Goal: Navigation & Orientation: Find specific page/section

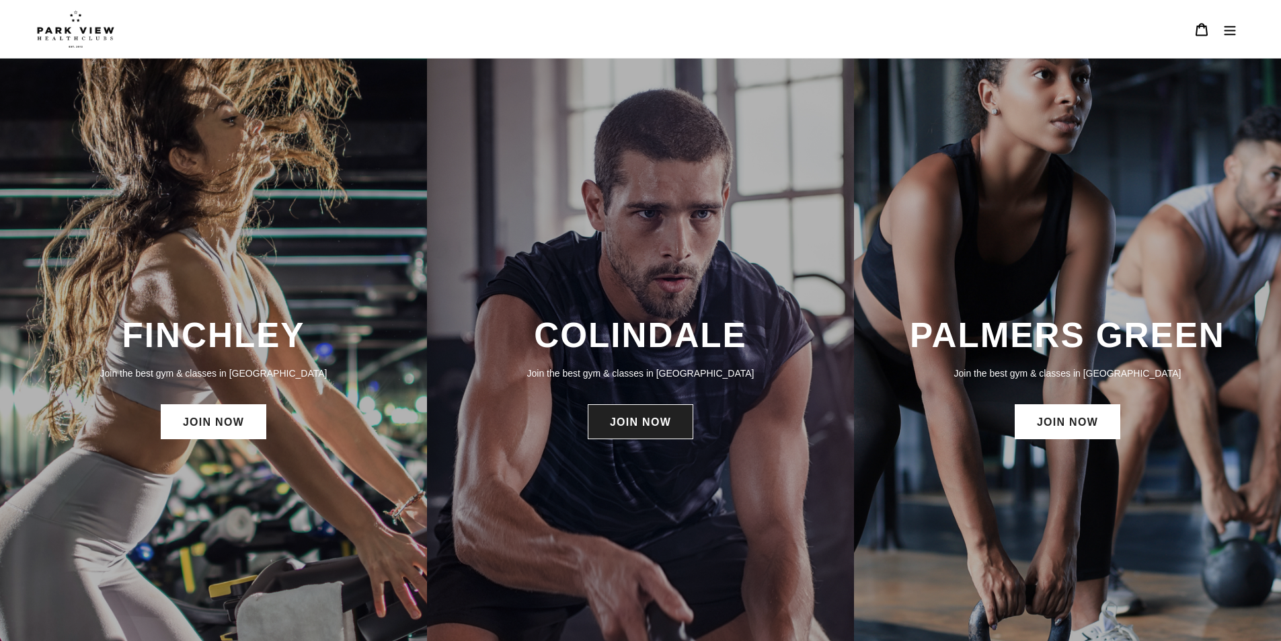
click at [612, 422] on link "JOIN NOW" at bounding box center [641, 421] width 106 height 35
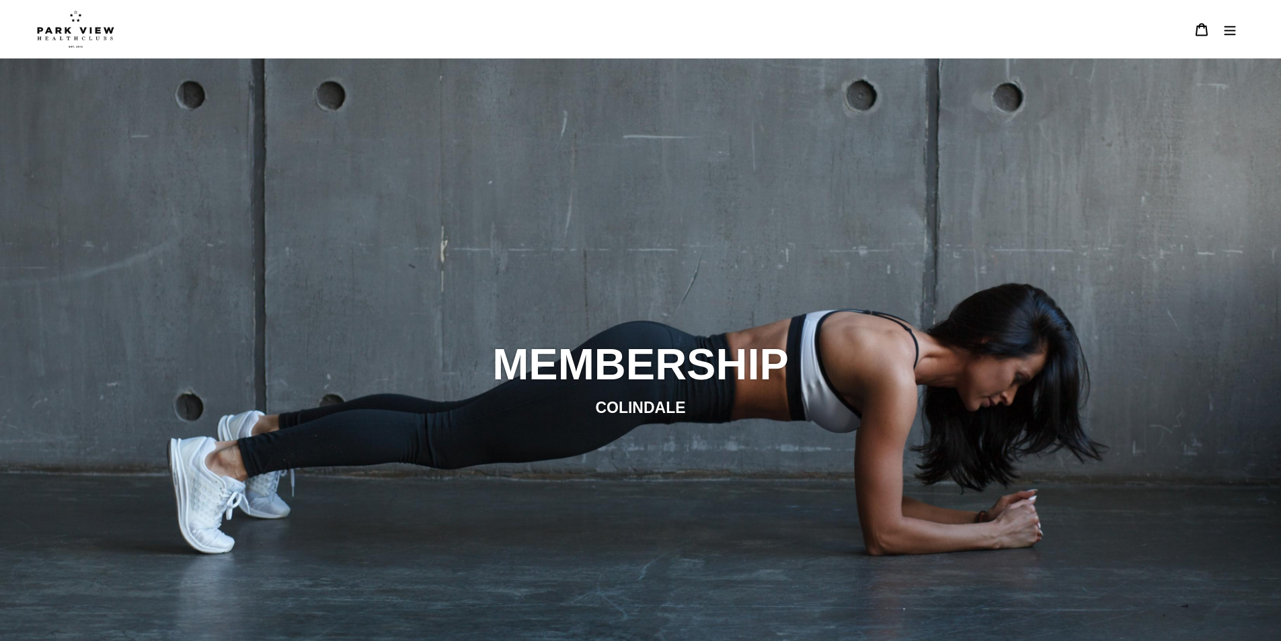
click at [72, 25] on img at bounding box center [75, 29] width 77 height 38
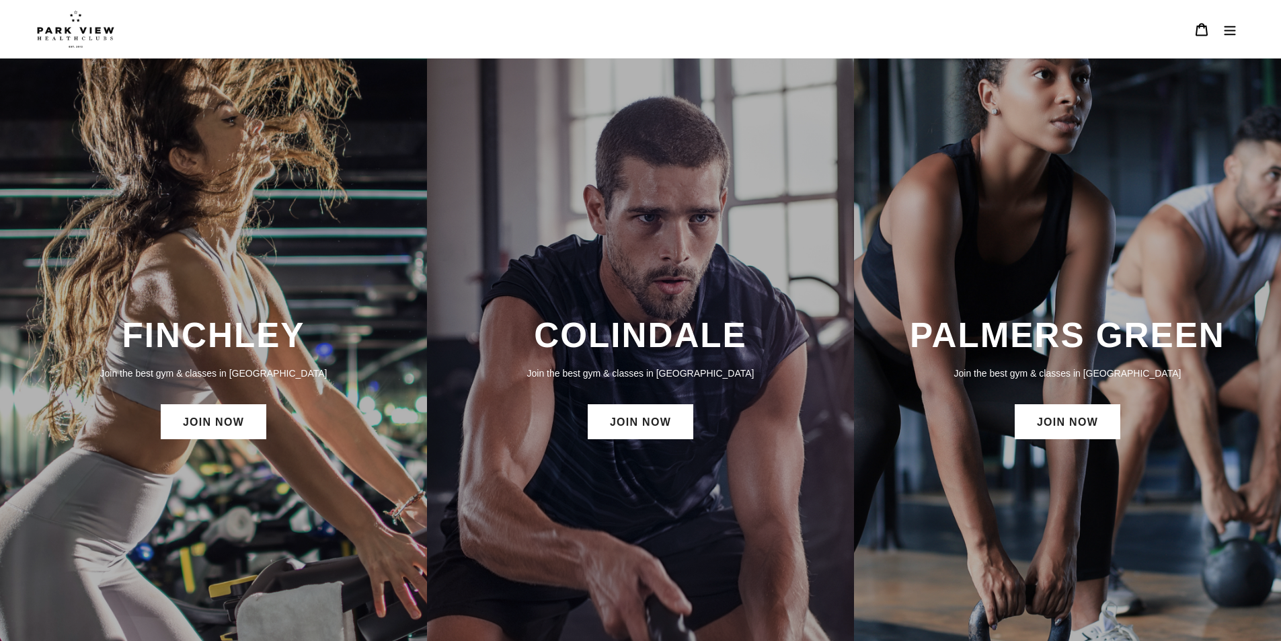
click at [1233, 17] on button "Menu" at bounding box center [1229, 29] width 28 height 29
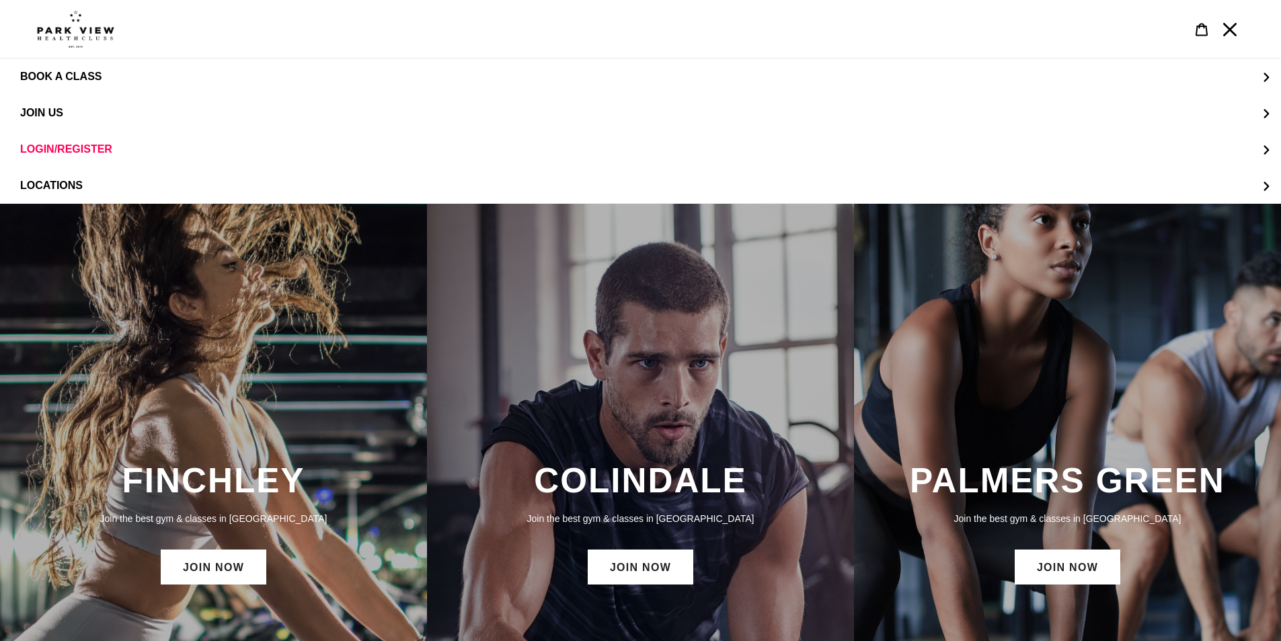
click at [1234, 25] on icon "Menu" at bounding box center [1229, 29] width 13 height 13
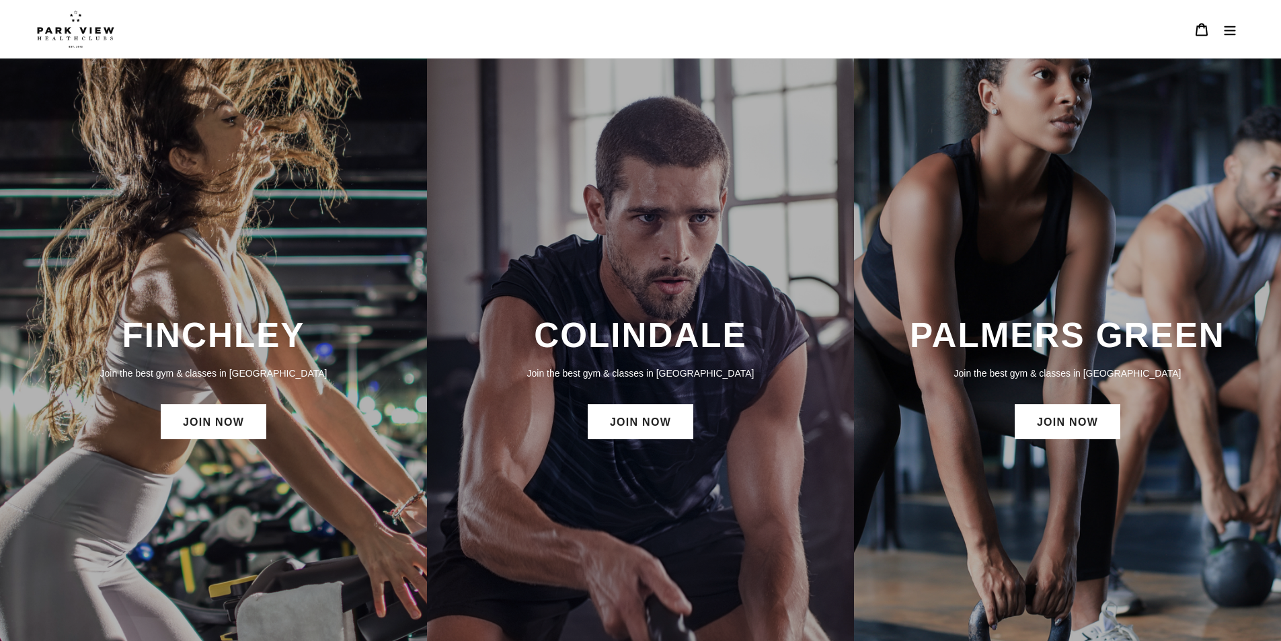
click at [1233, 28] on icon "Menu" at bounding box center [1229, 29] width 13 height 13
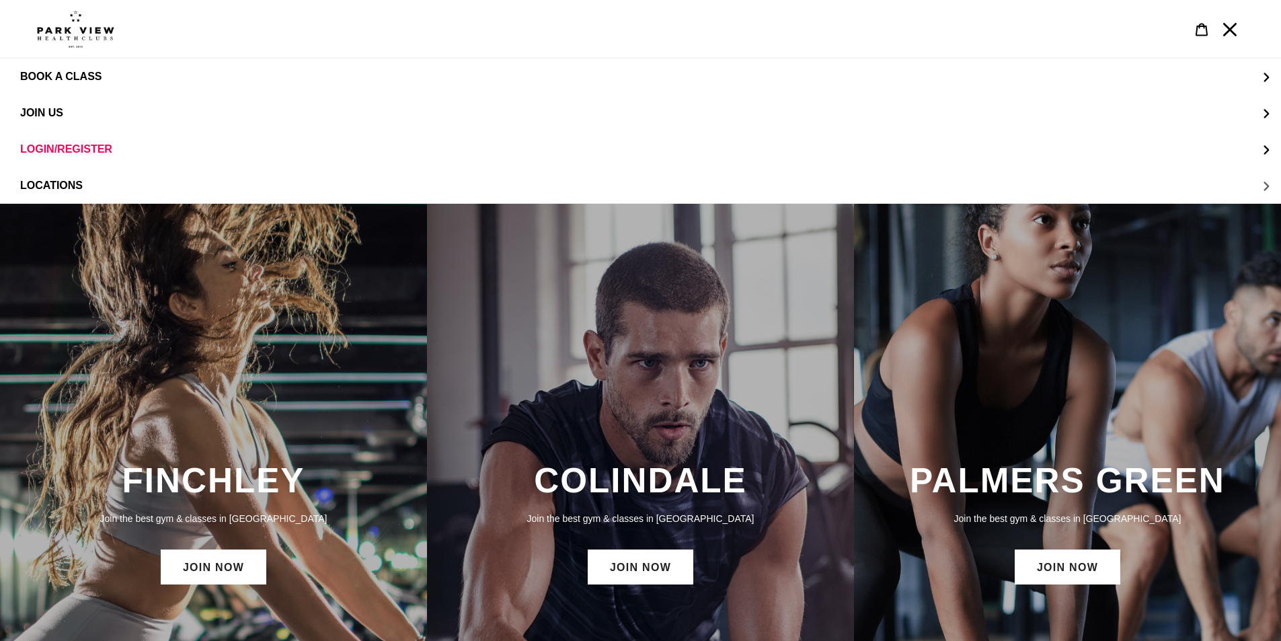
click at [77, 182] on span "LOCATIONS" at bounding box center [51, 185] width 63 height 12
click at [16, 79] on icon "LOCATIONS" at bounding box center [18, 77] width 9 height 9
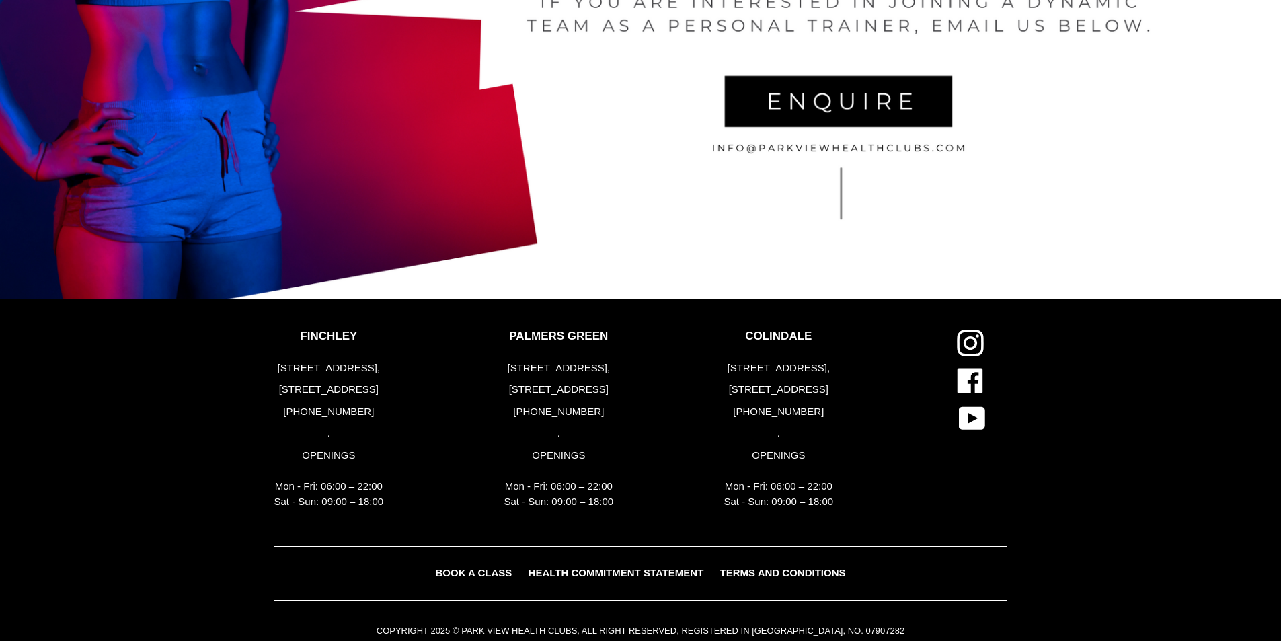
scroll to position [3225, 0]
